Goal: Information Seeking & Learning: Check status

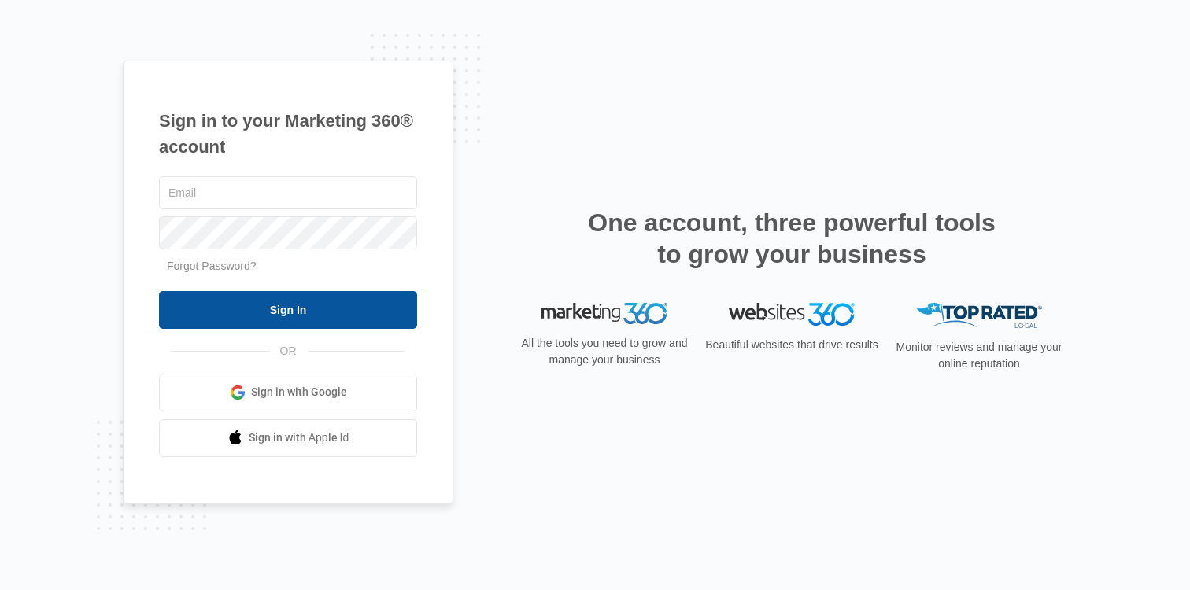
type input "[PERSON_NAME][EMAIL_ADDRESS][PERSON_NAME][DOMAIN_NAME]"
click at [349, 312] on input "Sign In" at bounding box center [288, 310] width 258 height 38
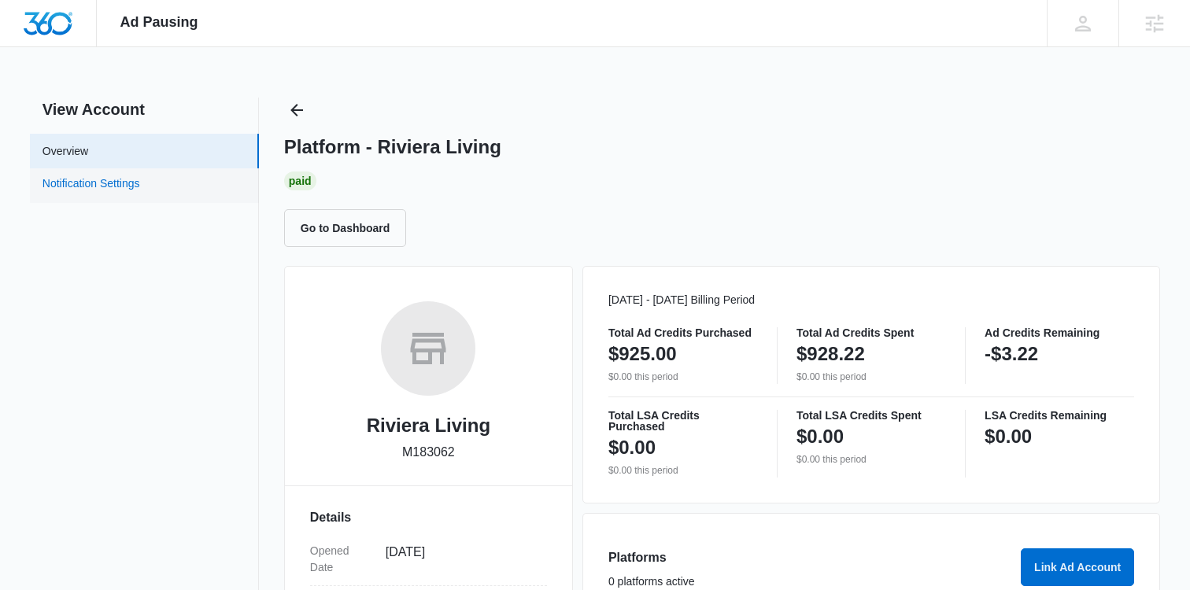
click at [125, 186] on link "Notification Settings" at bounding box center [91, 185] width 98 height 20
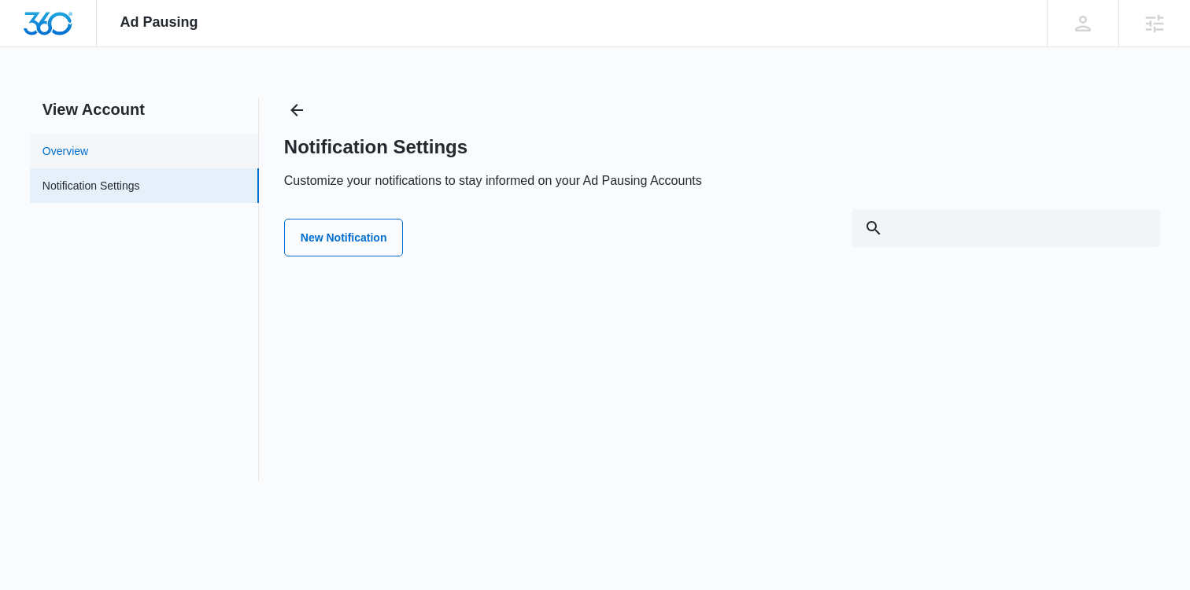
click at [88, 143] on link "Overview" at bounding box center [65, 151] width 46 height 17
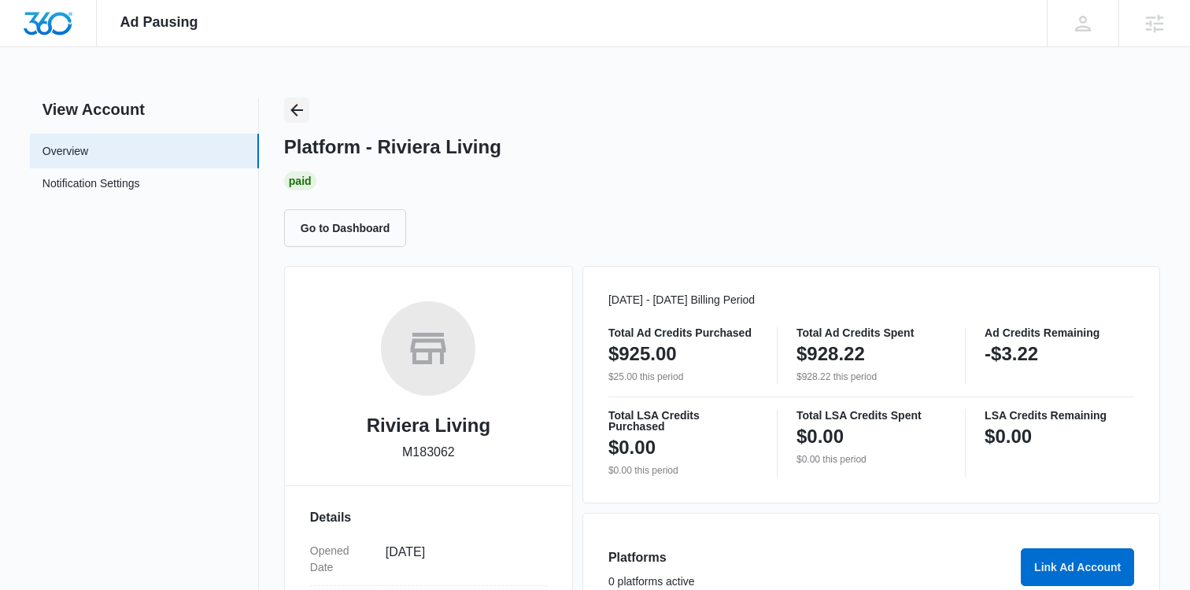
click at [294, 116] on icon "Back" at bounding box center [296, 110] width 19 height 19
click at [344, 234] on button "Go to Dashboard" at bounding box center [345, 228] width 123 height 38
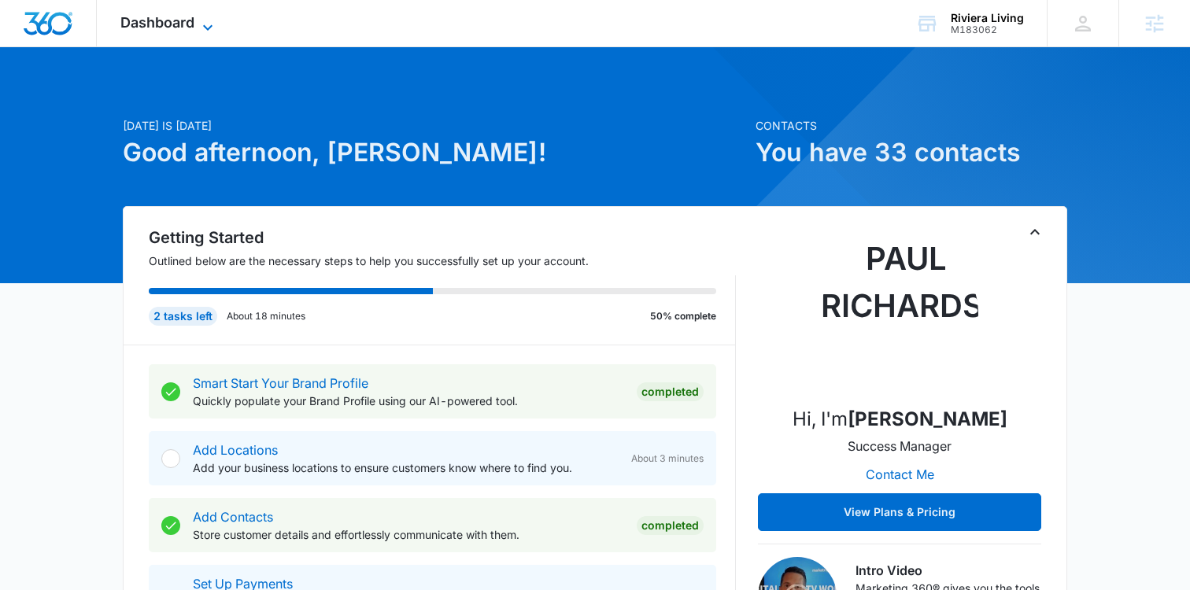
click at [176, 23] on span "Dashboard" at bounding box center [157, 22] width 74 height 17
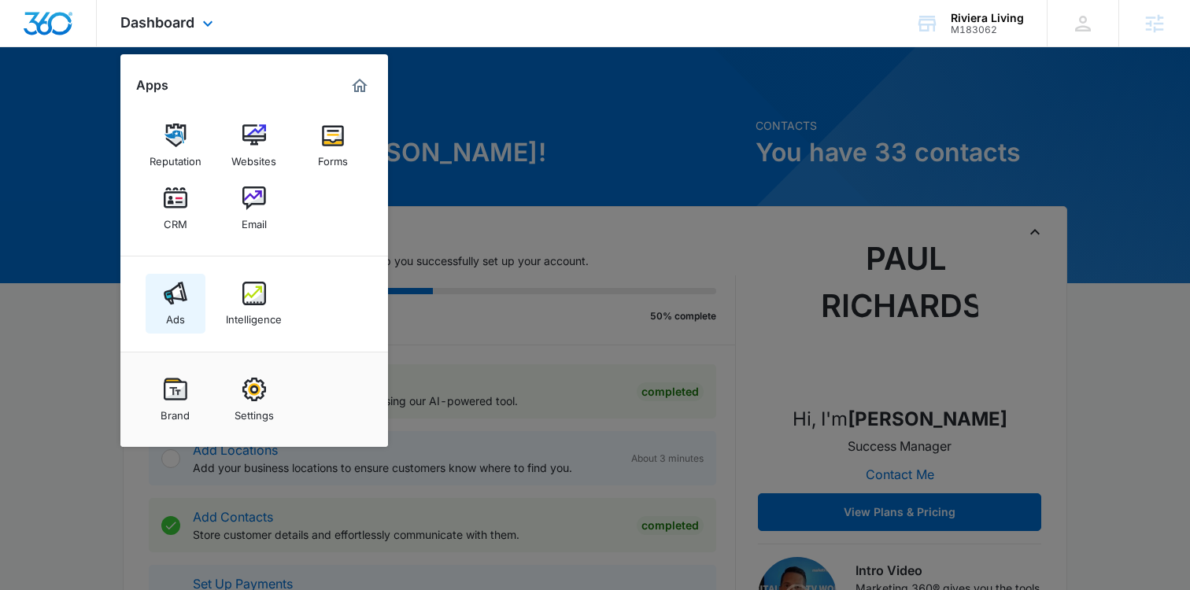
click at [181, 298] on img at bounding box center [176, 294] width 24 height 24
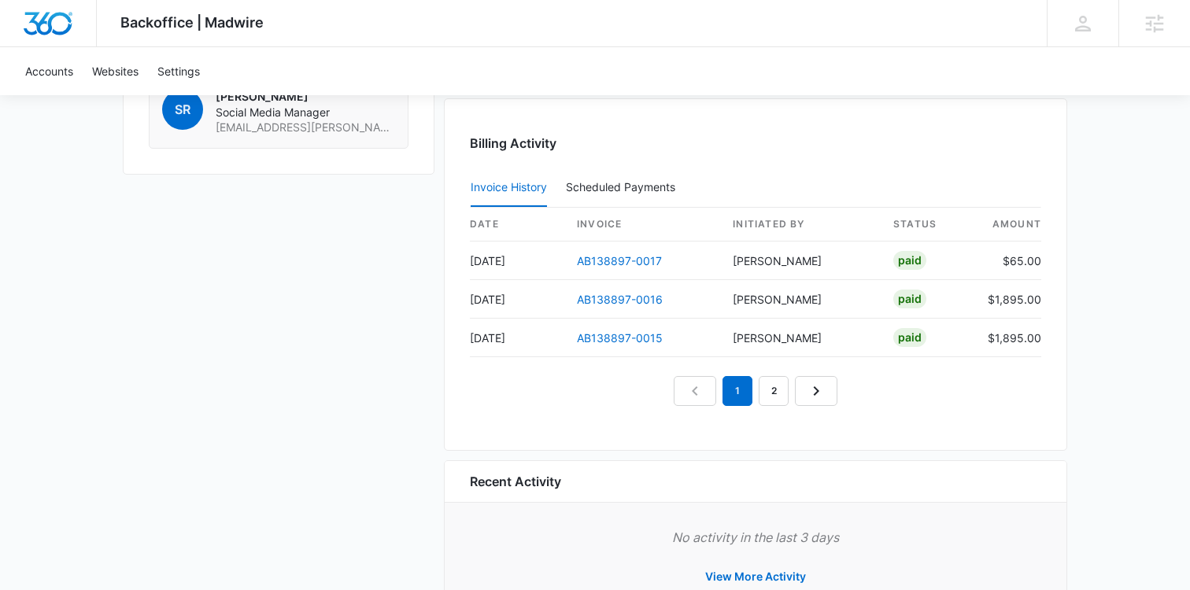
scroll to position [1598, 0]
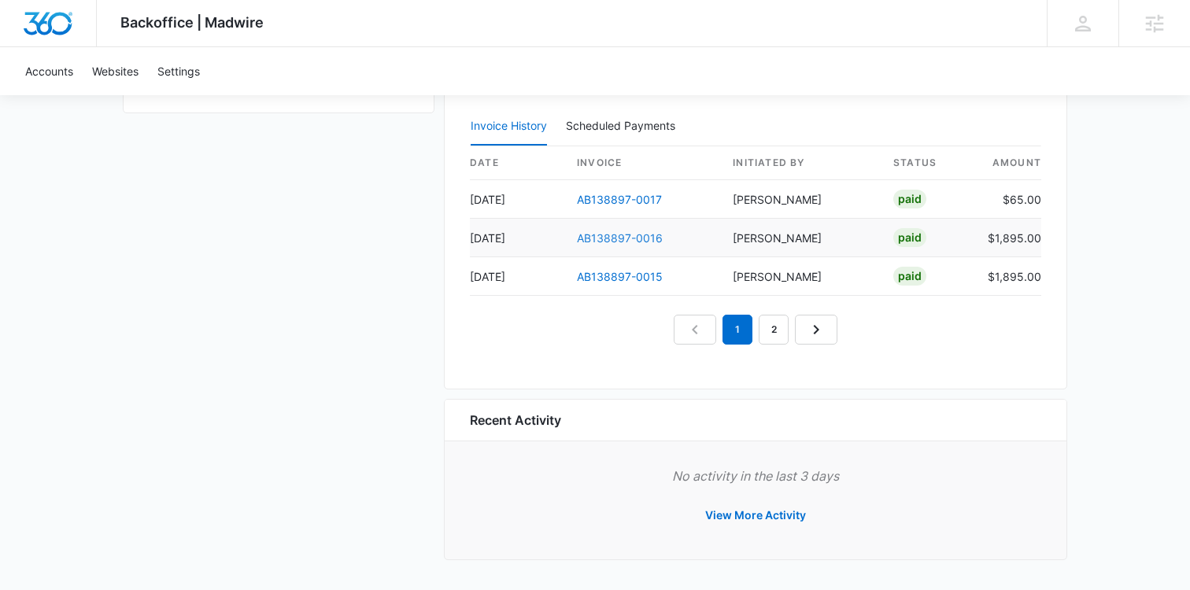
click at [612, 239] on link "AB138897-0016" at bounding box center [620, 237] width 86 height 13
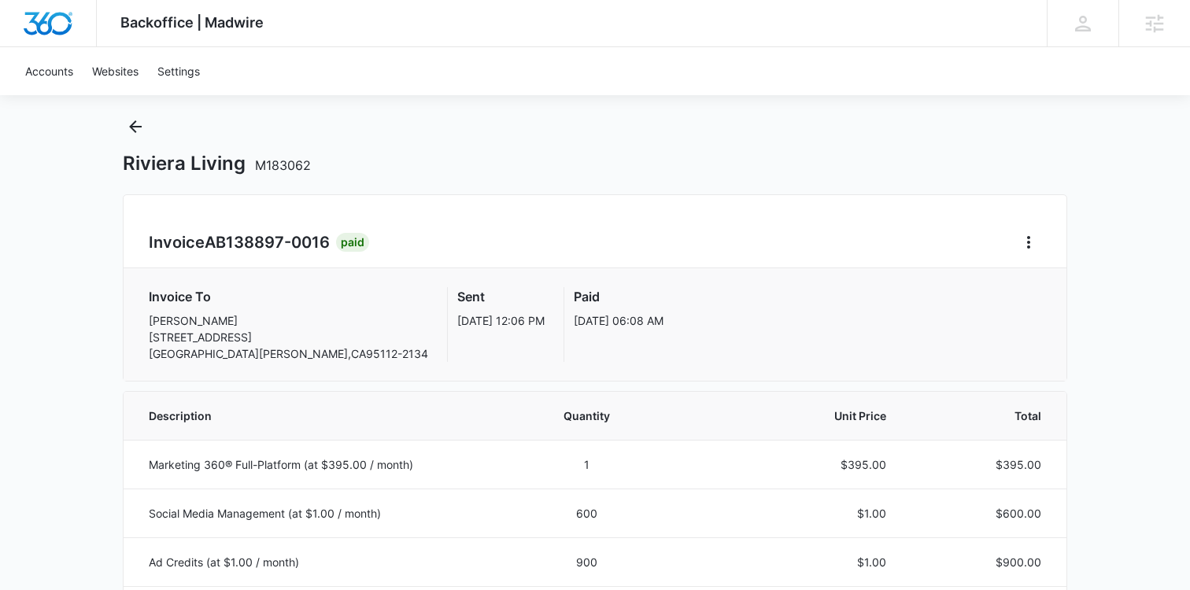
scroll to position [20, 0]
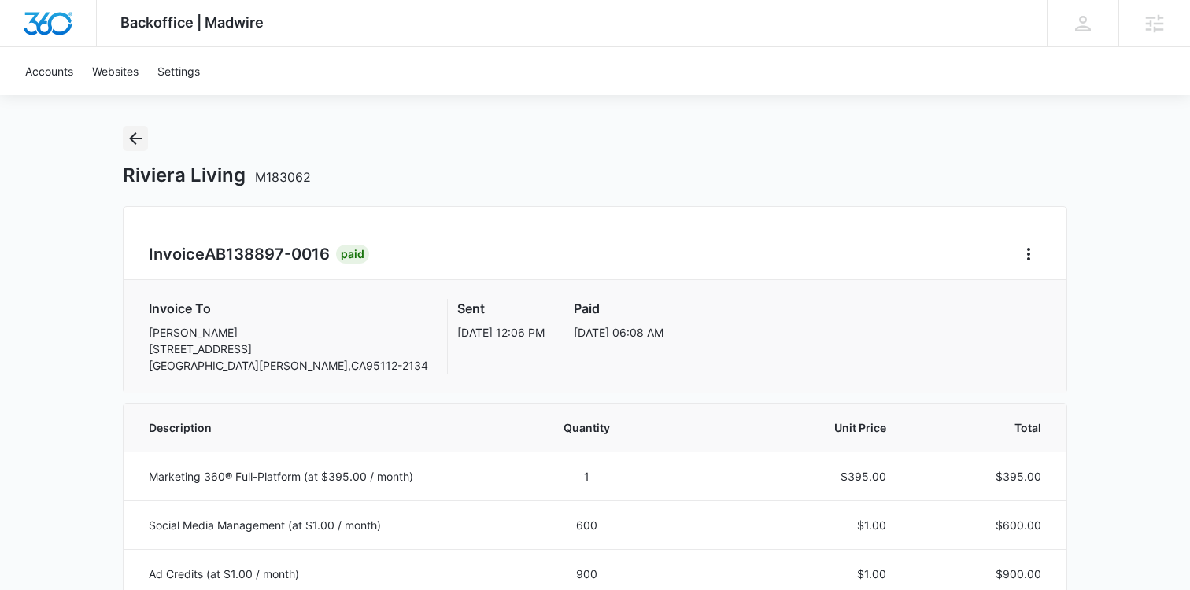
click at [144, 147] on icon "Back" at bounding box center [135, 138] width 19 height 19
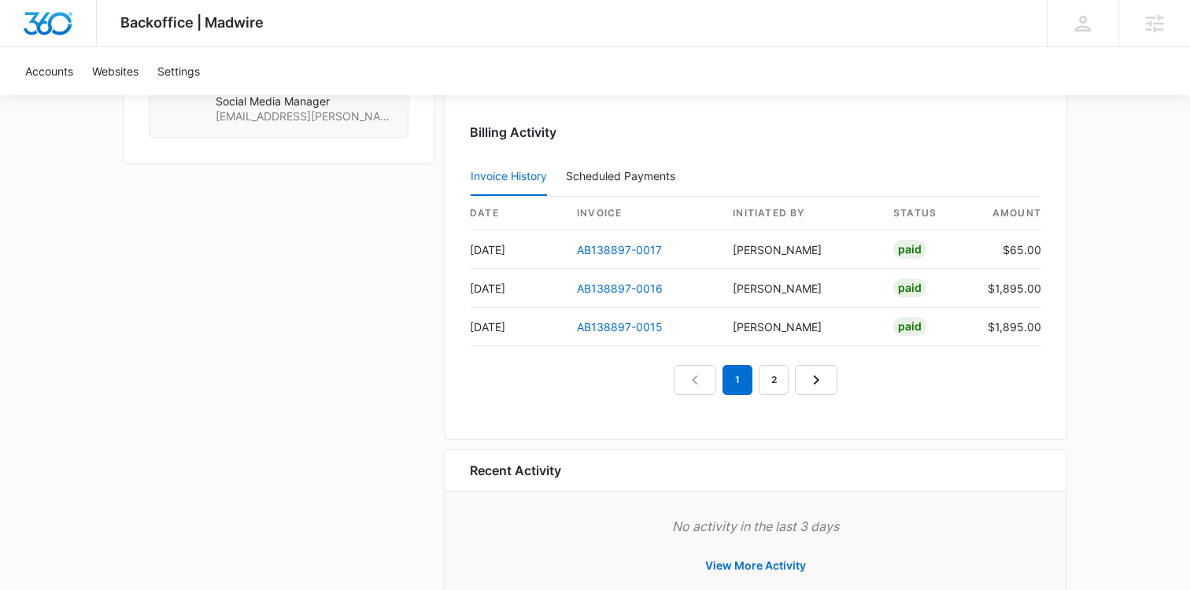
scroll to position [1598, 0]
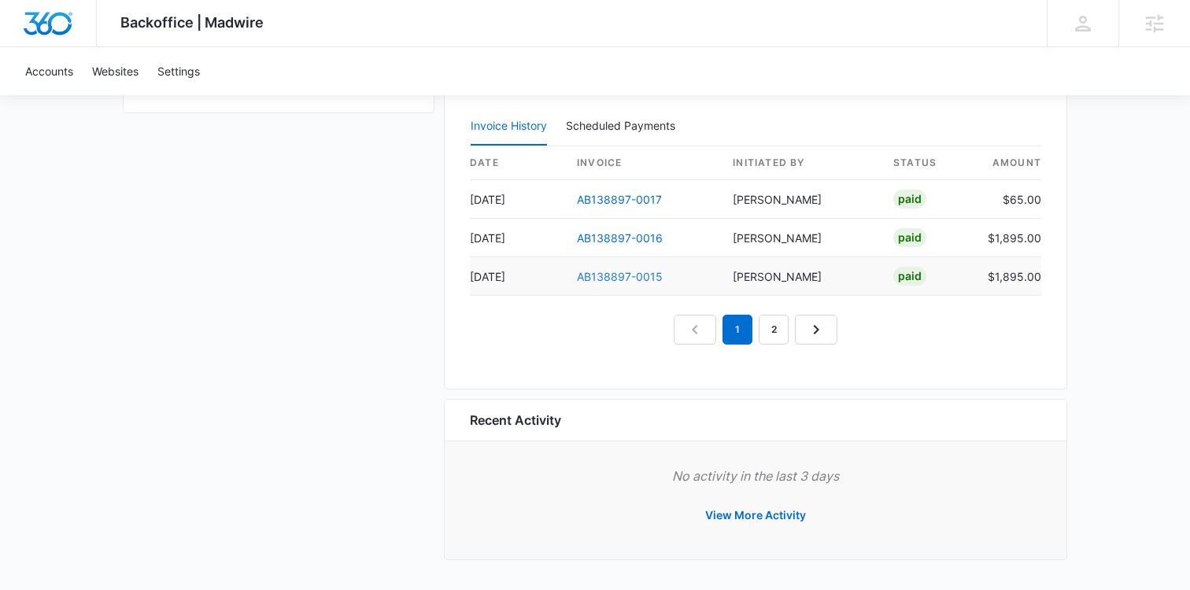
click at [616, 275] on link "AB138897-0015" at bounding box center [620, 276] width 86 height 13
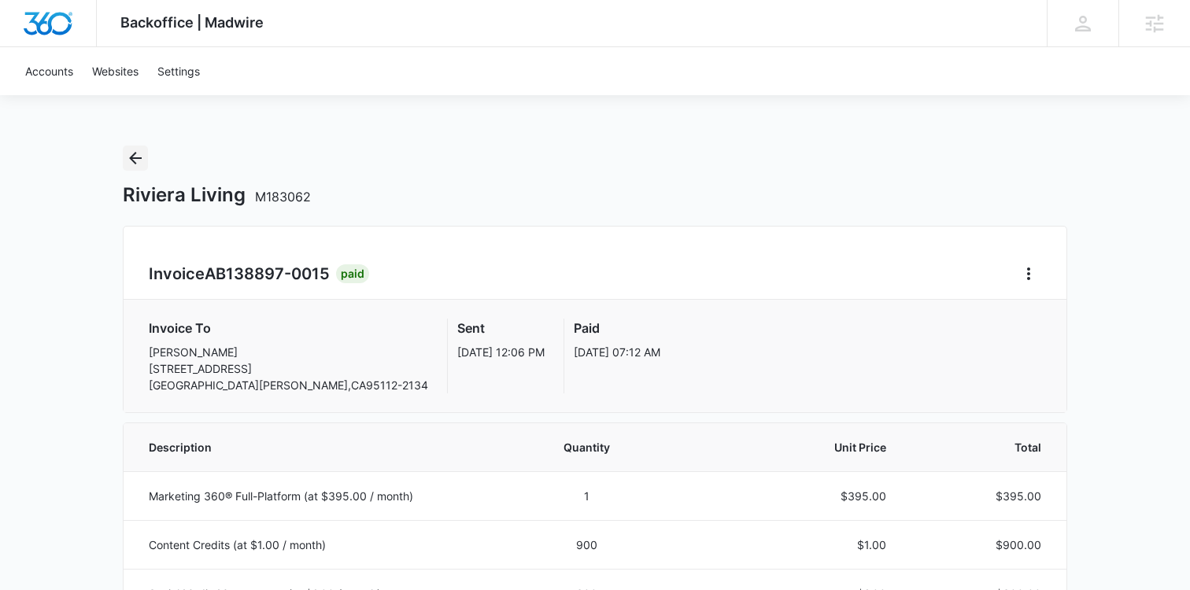
click at [129, 155] on icon "Back" at bounding box center [135, 158] width 19 height 19
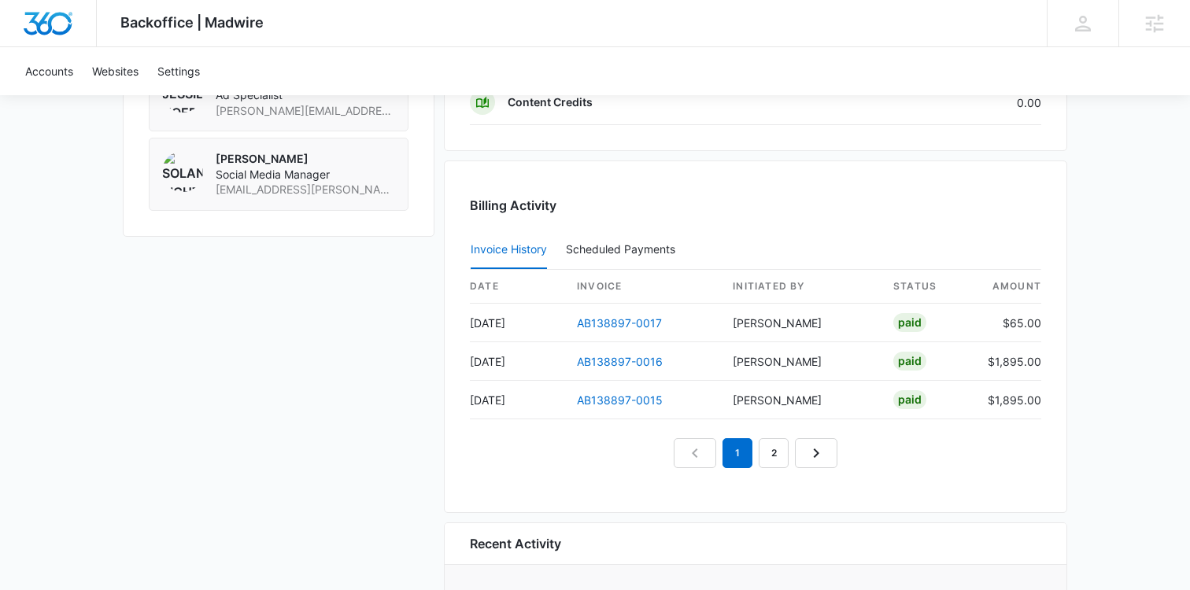
scroll to position [1489, 0]
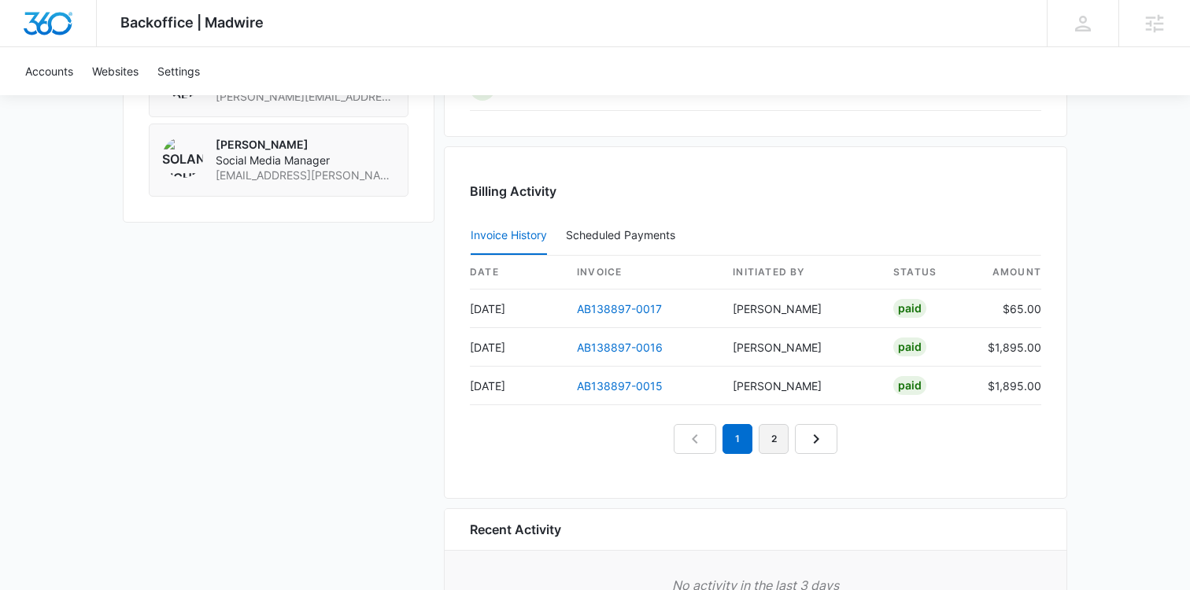
click at [773, 437] on link "2" at bounding box center [773, 439] width 30 height 30
click at [588, 309] on link "AB138897-0014" at bounding box center [620, 308] width 86 height 13
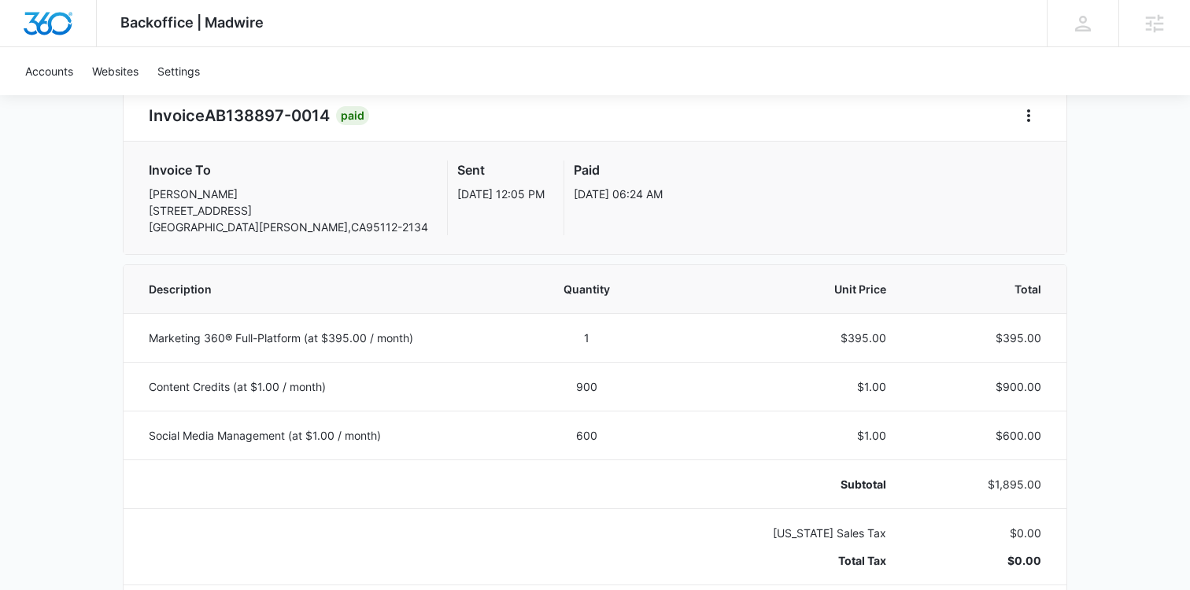
scroll to position [165, 0]
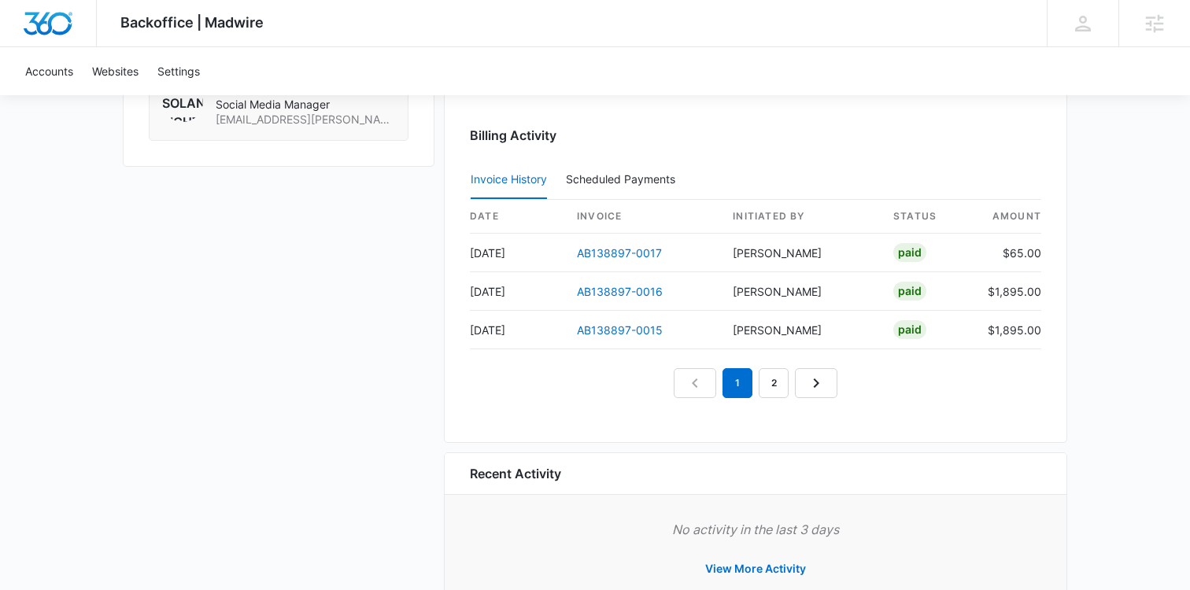
scroll to position [1545, 0]
